Goal: Task Accomplishment & Management: Manage account settings

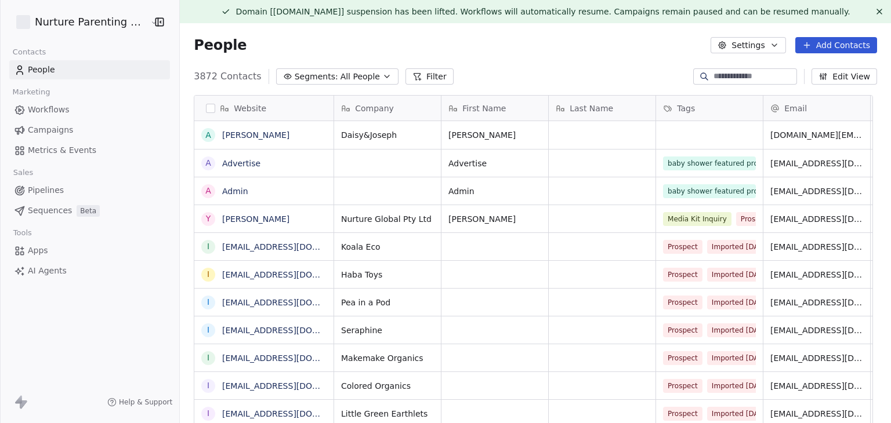
scroll to position [363, 698]
click at [59, 23] on html "Nurture Parenting Magazine Contacts People Marketing Workflows Campaigns Metric…" at bounding box center [445, 211] width 891 height 423
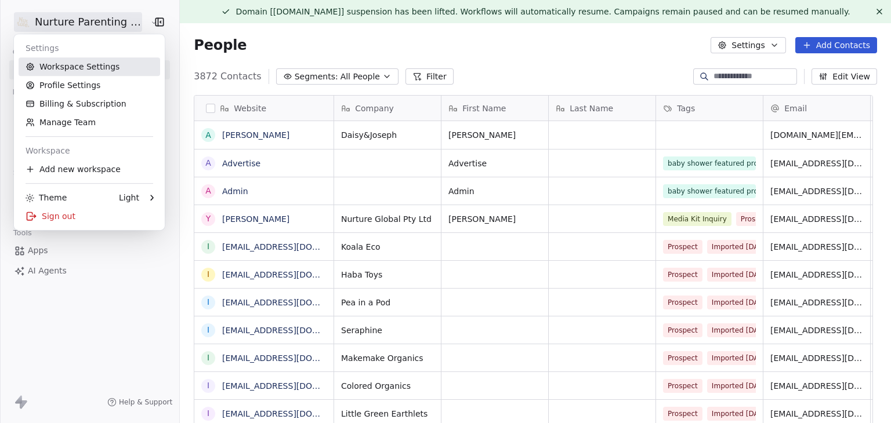
click at [75, 68] on link "Workspace Settings" at bounding box center [89, 66] width 141 height 19
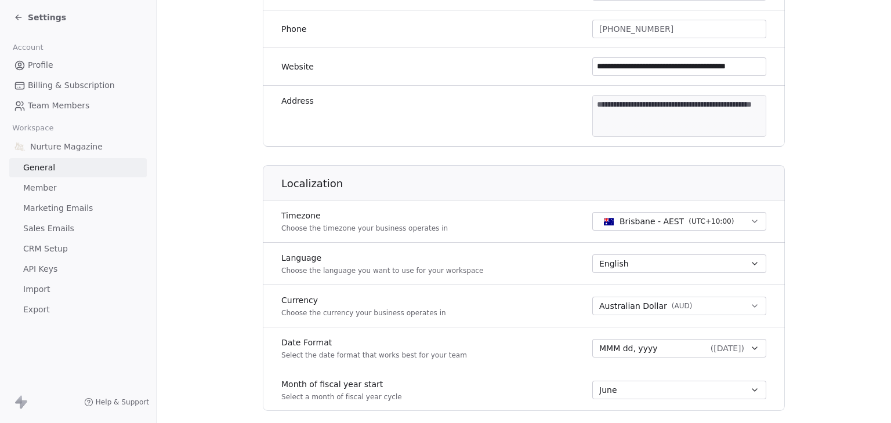
click at [74, 89] on span "Billing & Subscription" at bounding box center [71, 85] width 87 height 12
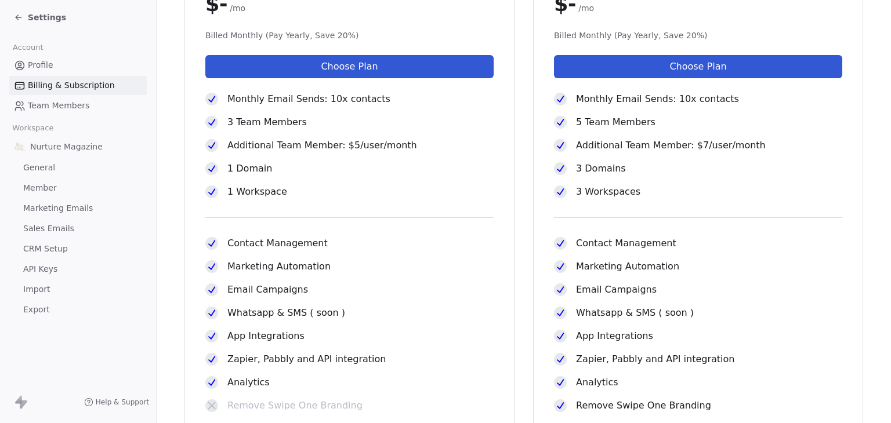
scroll to position [23, 0]
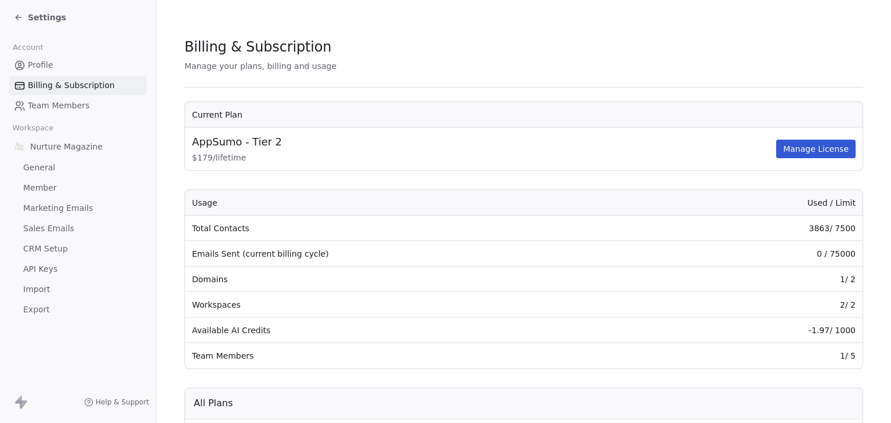
click at [30, 12] on span "Settings" at bounding box center [47, 18] width 38 height 12
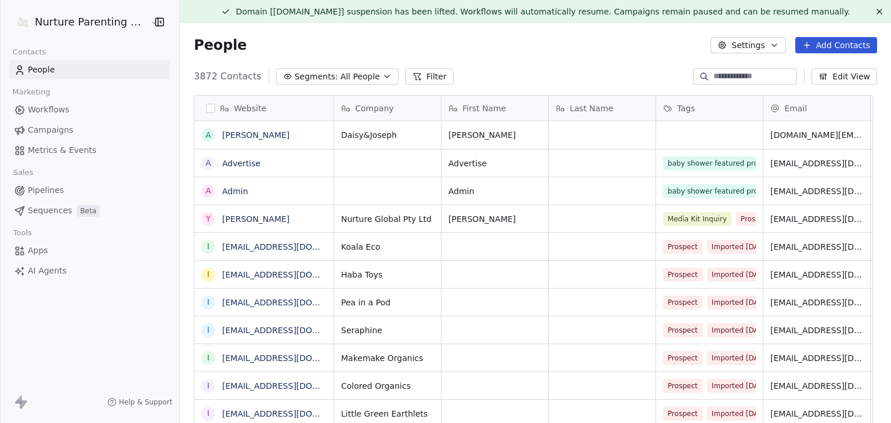
scroll to position [363, 698]
click at [35, 19] on html "Nurture Parenting Magazine Contacts People Marketing Workflows Campaigns Metric…" at bounding box center [445, 211] width 891 height 423
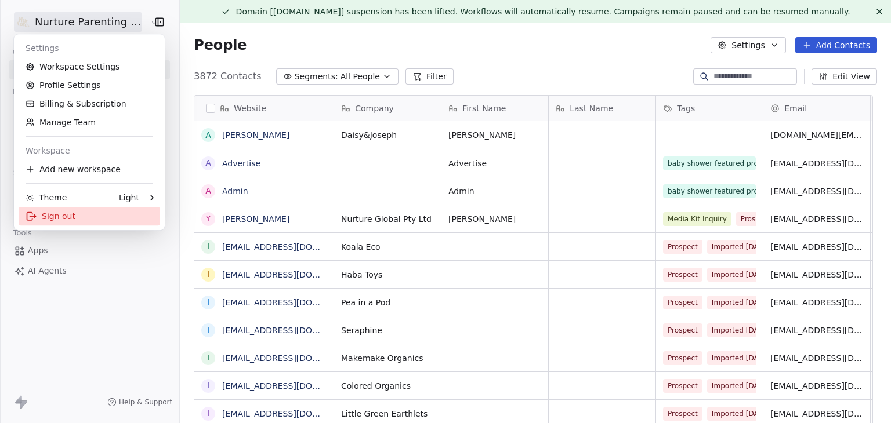
click at [53, 220] on div "Sign out" at bounding box center [89, 216] width 141 height 19
